Goal: Use online tool/utility

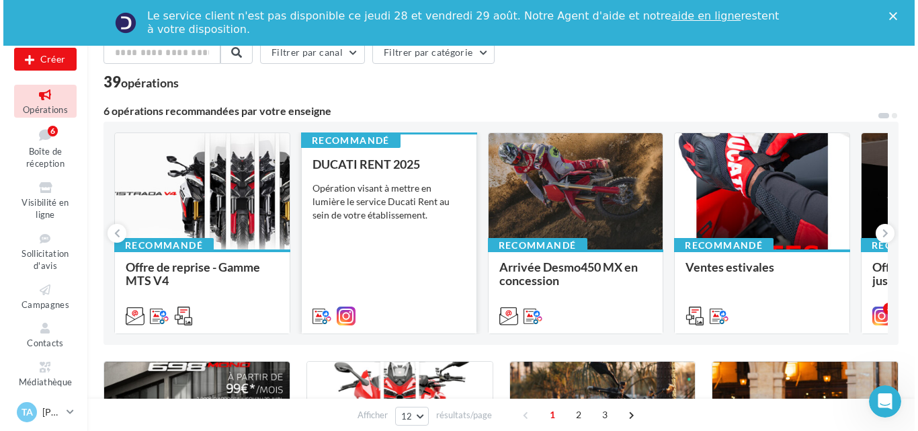
scroll to position [67, 0]
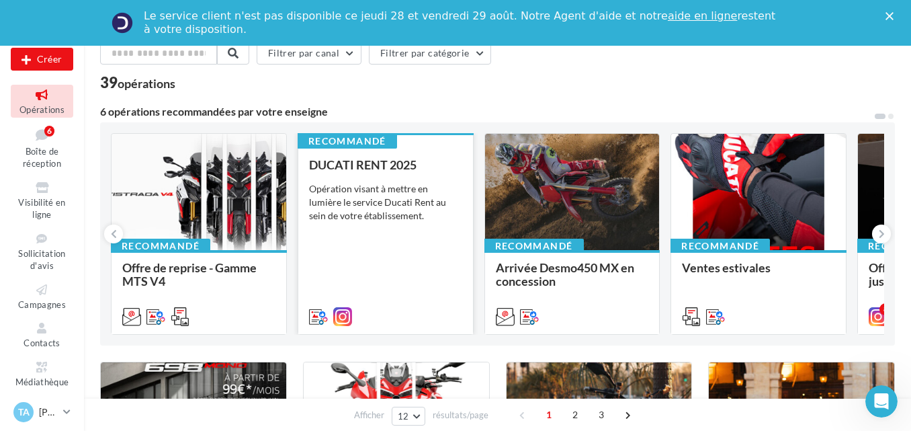
click at [388, 203] on div "Opération visant à mettre en lumière le service Ducati Rent au sein de votre ét…" at bounding box center [385, 202] width 153 height 40
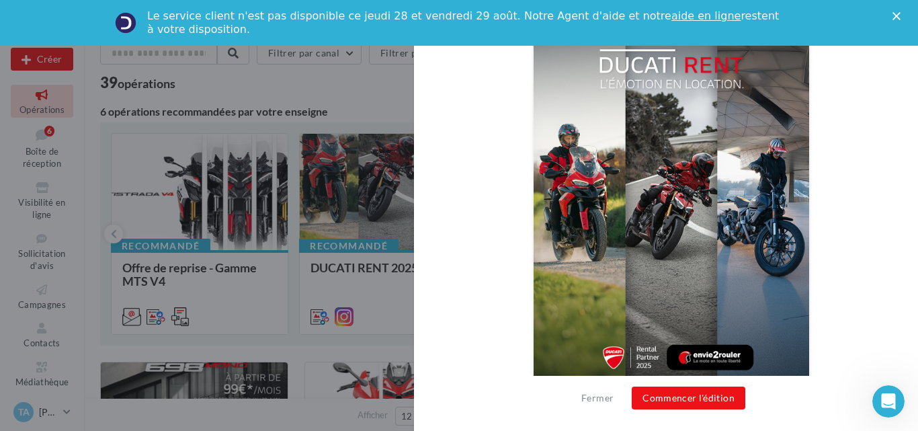
scroll to position [533, 0]
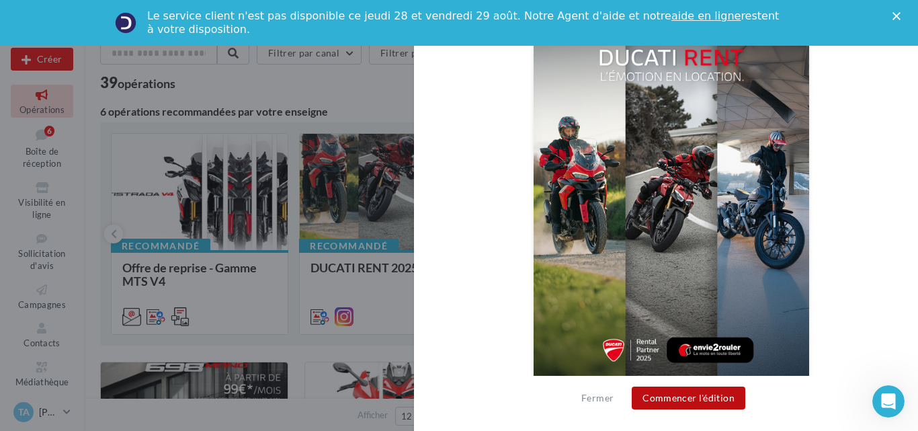
click at [665, 394] on button "Commencer l'édition" at bounding box center [689, 397] width 114 height 23
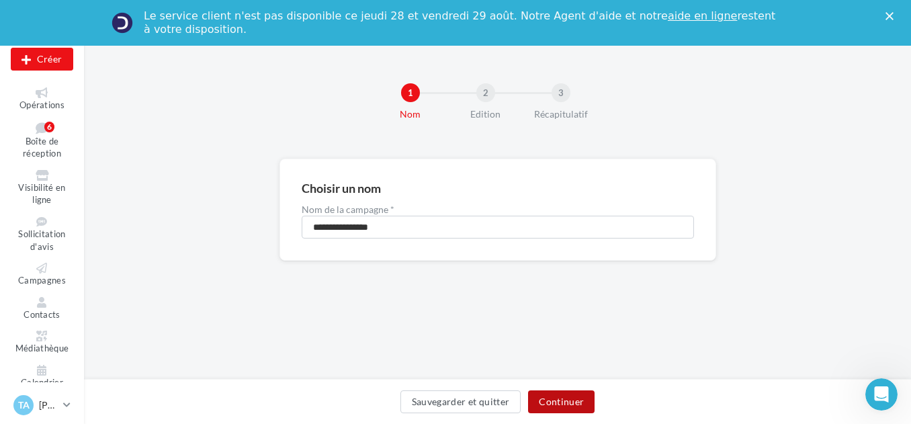
click at [571, 398] on button "Continuer" at bounding box center [561, 401] width 67 height 23
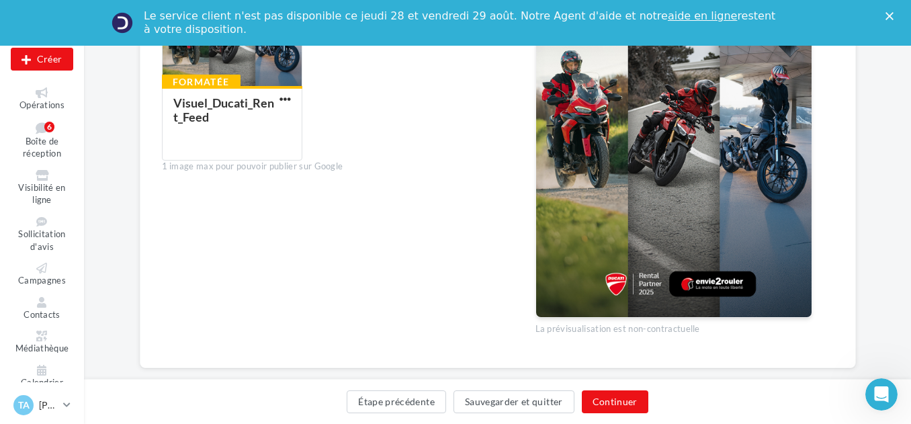
scroll to position [554, 0]
